Goal: Check status

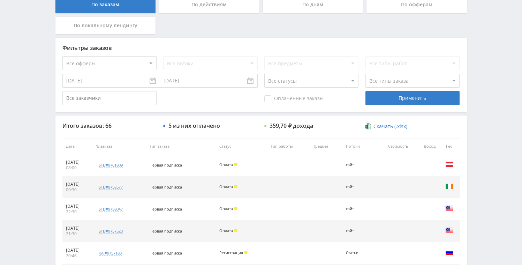
scroll to position [146, 0]
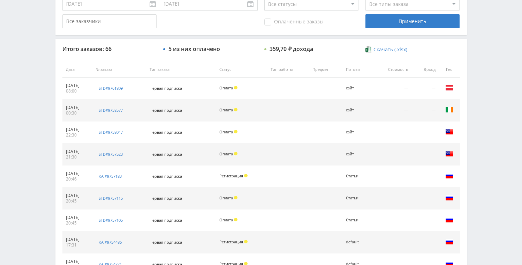
scroll to position [225, 0]
